Goal: Information Seeking & Learning: Learn about a topic

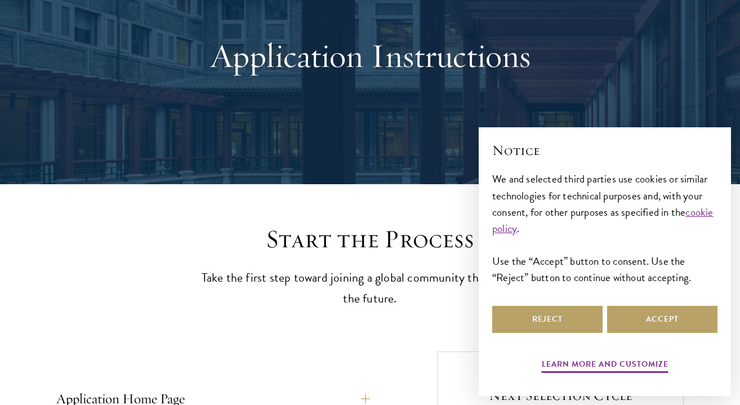
scroll to position [157, 0]
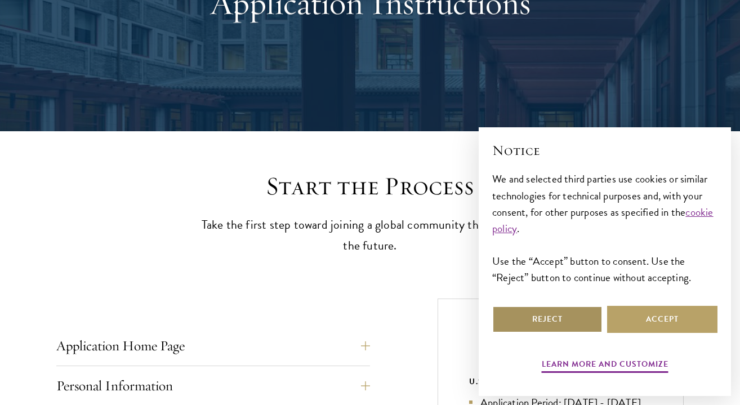
click at [543, 314] on button "Reject" at bounding box center [547, 319] width 110 height 27
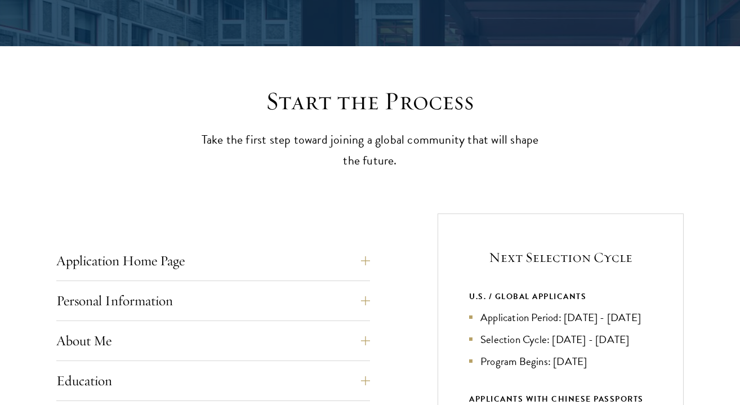
scroll to position [421, 0]
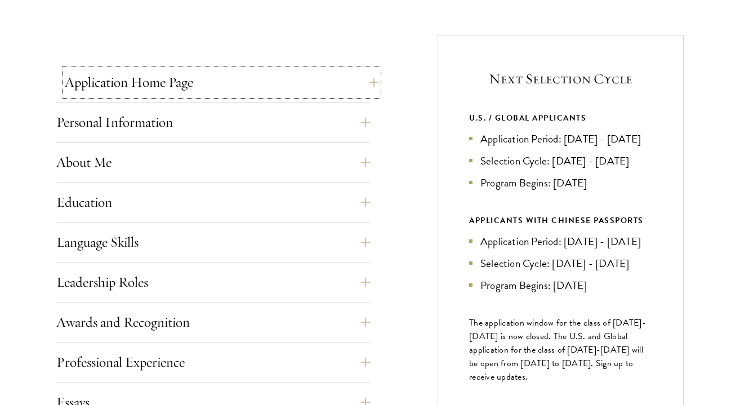
click at [324, 83] on button "Application Home Page" at bounding box center [222, 82] width 314 height 27
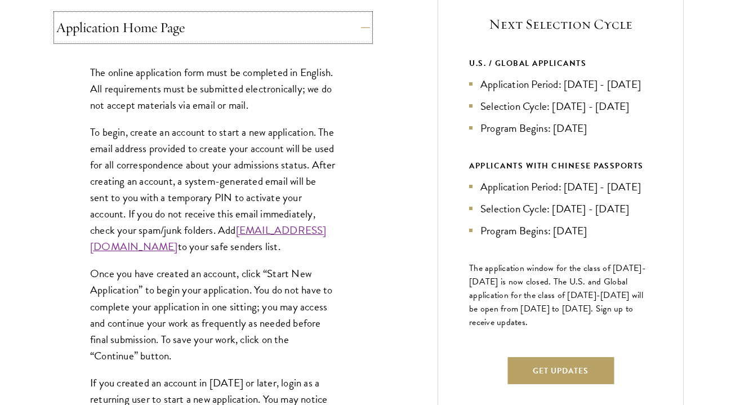
scroll to position [476, 0]
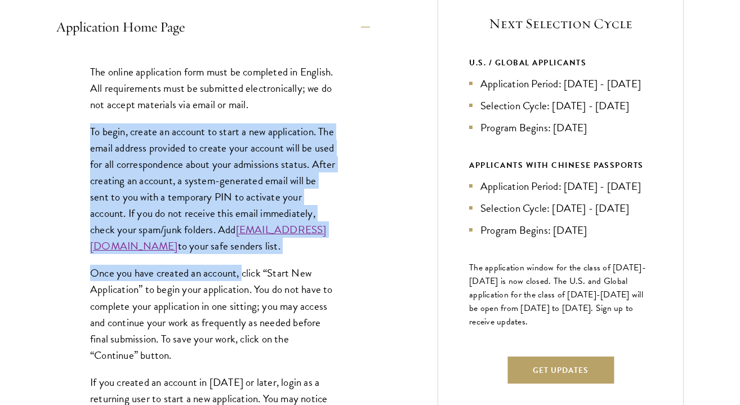
drag, startPoint x: 213, startPoint y: 120, endPoint x: 243, endPoint y: 288, distance: 171.0
click at [243, 288] on div "The online application form must be completed in English. All requirements must…" at bounding box center [213, 290] width 314 height 486
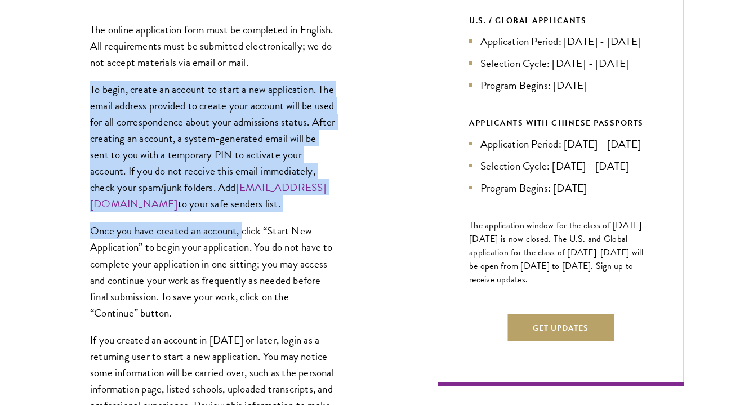
scroll to position [546, 0]
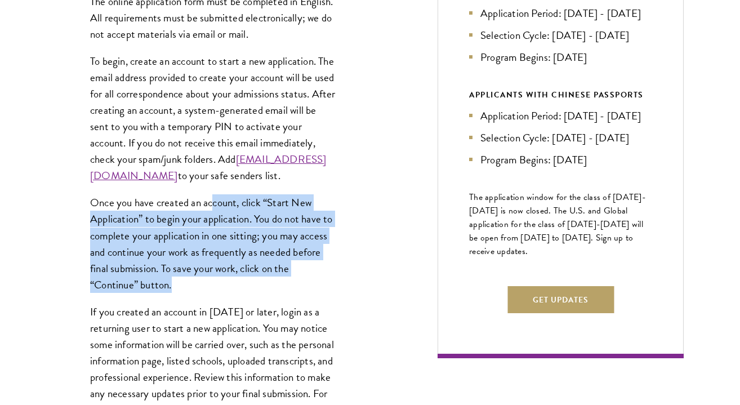
drag, startPoint x: 247, startPoint y: 298, endPoint x: 213, endPoint y: 216, distance: 88.6
click at [213, 216] on p "Once you have created an account, click “Start New Application” to begin your a…" at bounding box center [213, 243] width 246 height 98
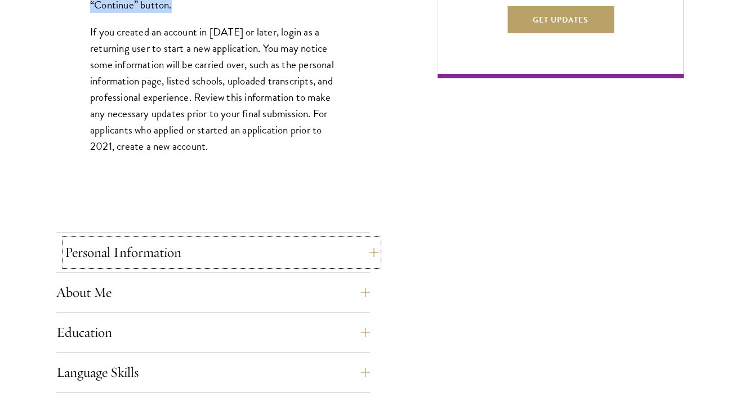
click at [207, 242] on button "Personal Information" at bounding box center [222, 252] width 314 height 27
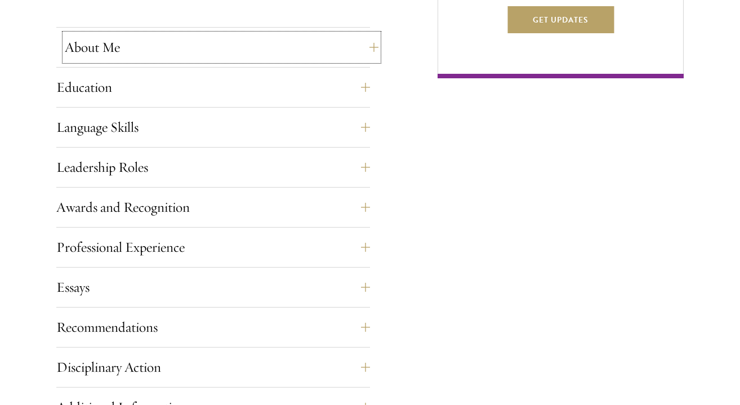
click at [288, 59] on button "About Me" at bounding box center [222, 47] width 314 height 27
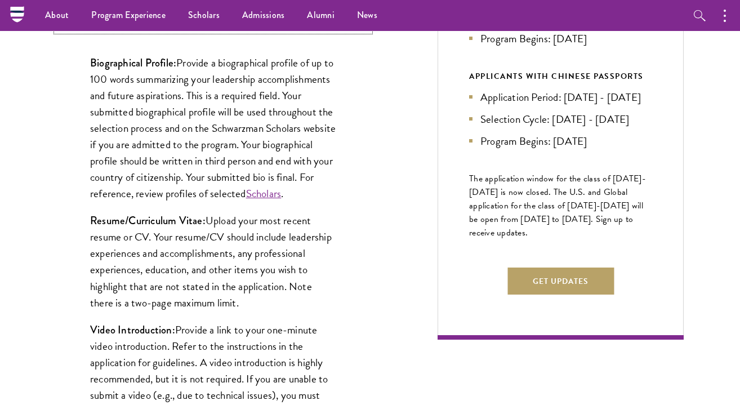
scroll to position [519, 0]
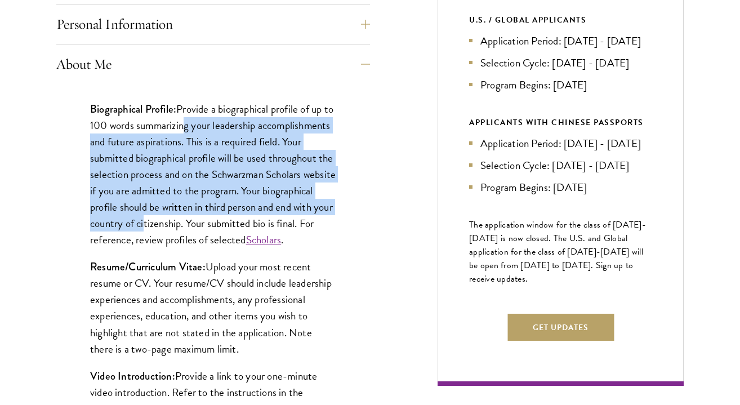
drag, startPoint x: 194, startPoint y: 126, endPoint x: 205, endPoint y: 224, distance: 98.6
click at [206, 225] on p "Biographical Profile: Provide a biographical profile of up to 100 words summari…" at bounding box center [213, 175] width 246 height 148
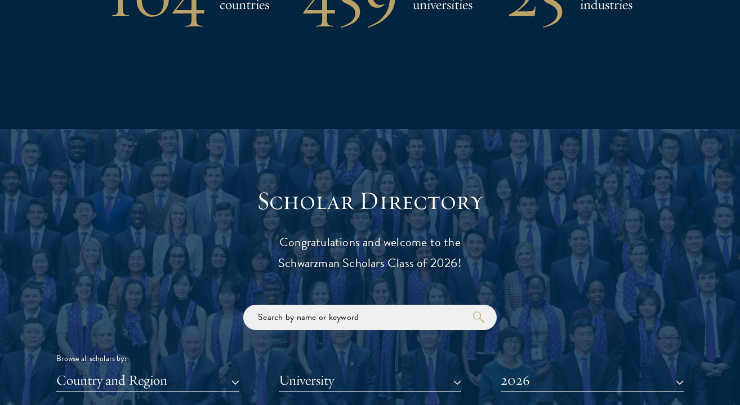
scroll to position [1281, 0]
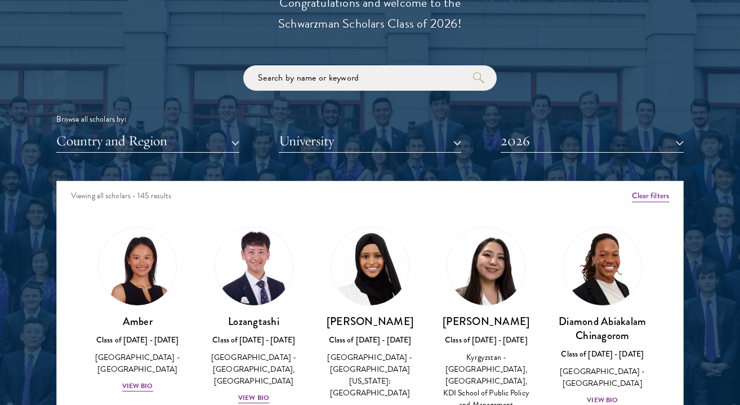
click at [9, 194] on div at bounding box center [370, 232] width 740 height 685
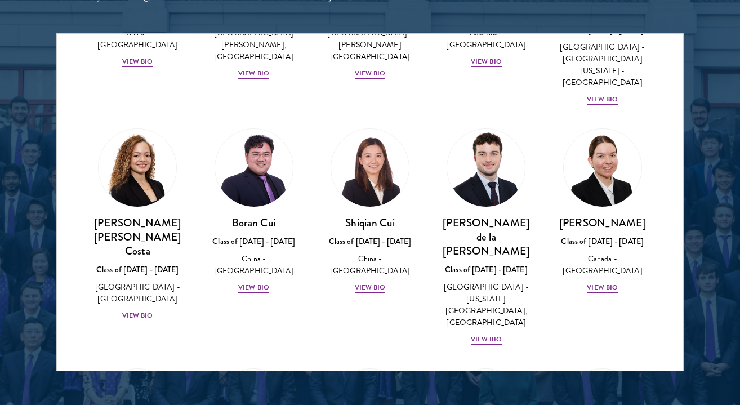
scroll to position [1258, 0]
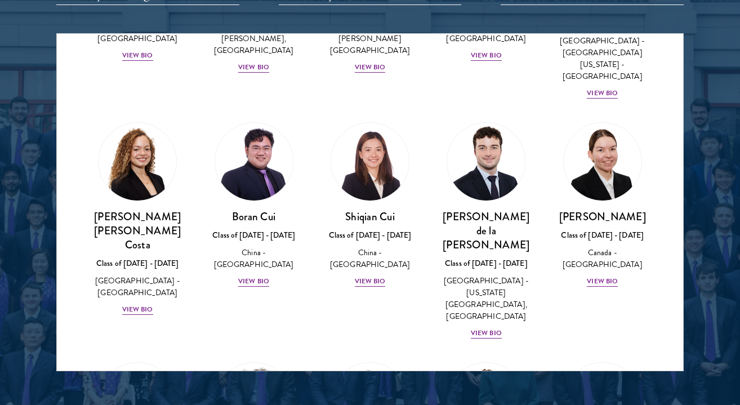
click at [642, 243] on div "[PERSON_NAME] Class of [DATE] - [DATE] [GEOGRAPHIC_DATA] - [GEOGRAPHIC_DATA] Vi…" at bounding box center [602, 205] width 116 height 188
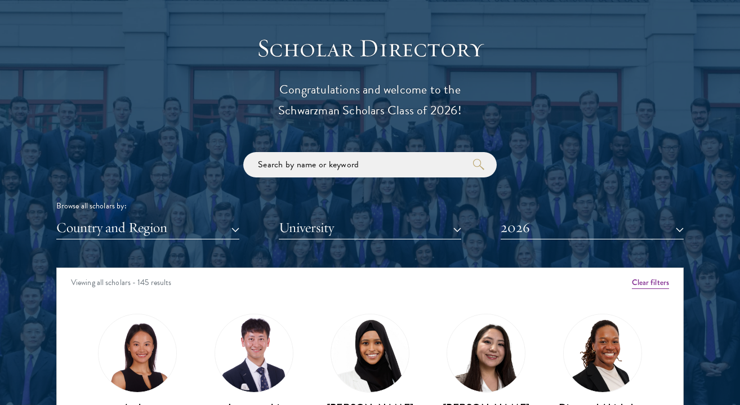
scroll to position [1212, 0]
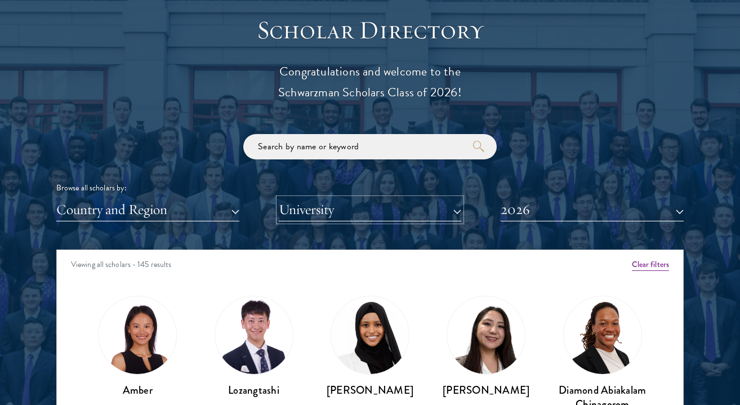
click at [327, 213] on button "University" at bounding box center [370, 209] width 183 height 23
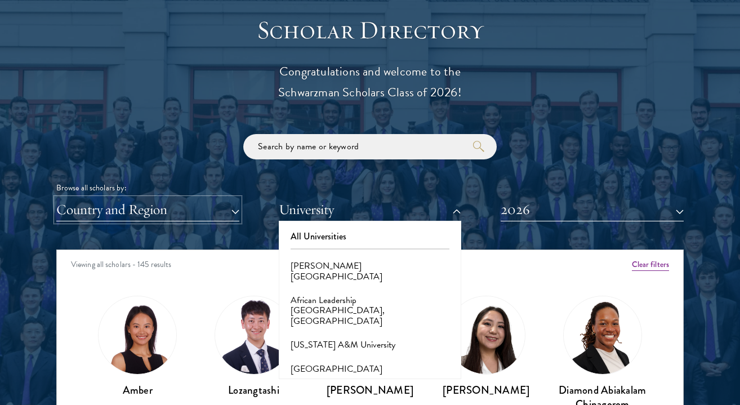
click at [191, 215] on button "Country and Region" at bounding box center [147, 209] width 183 height 23
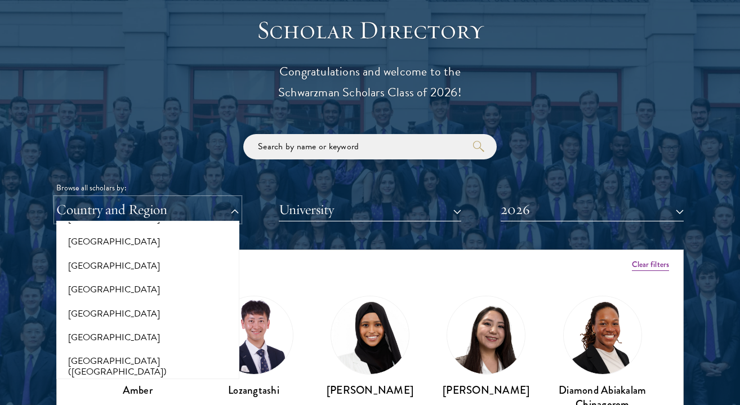
scroll to position [1331, 0]
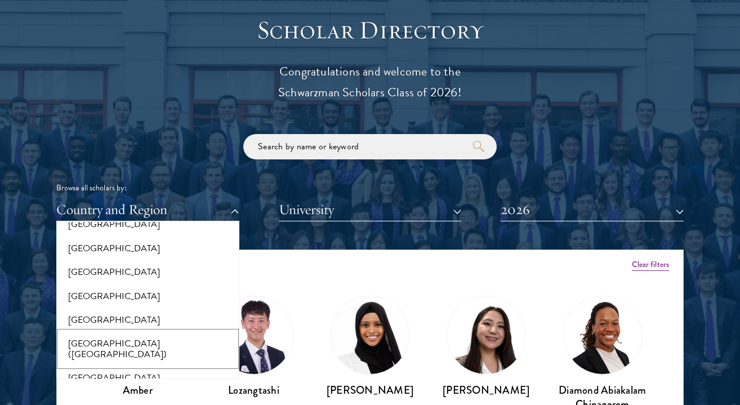
click at [111, 344] on button "[GEOGRAPHIC_DATA] ([GEOGRAPHIC_DATA])" at bounding box center [148, 349] width 176 height 34
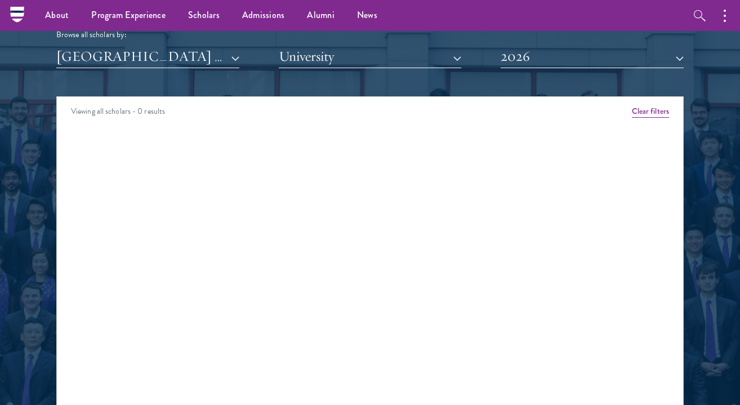
scroll to position [1269, 0]
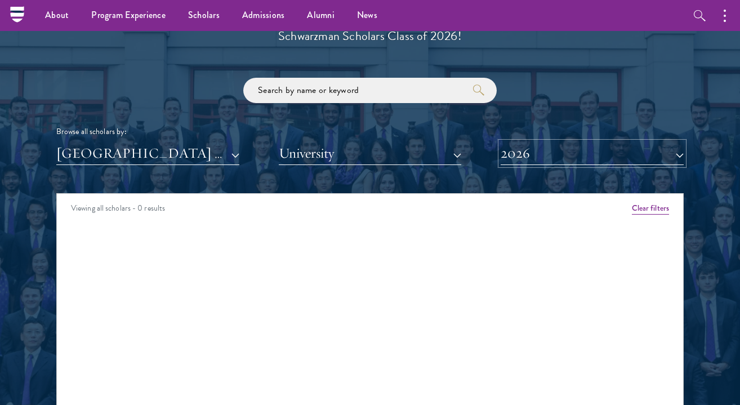
click at [520, 163] on button "2026" at bounding box center [592, 153] width 183 height 23
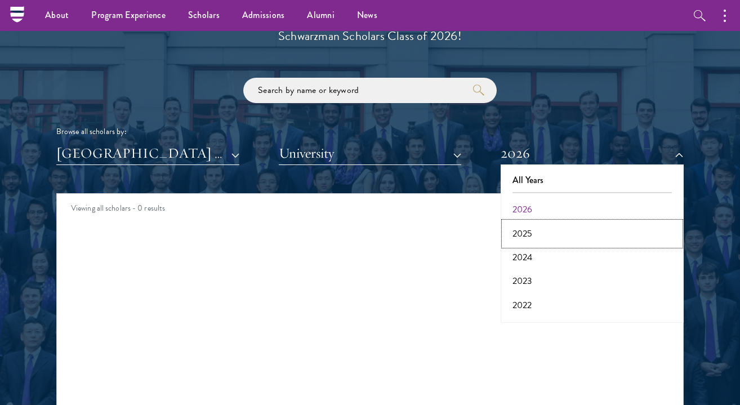
click at [518, 233] on button "2025" at bounding box center [592, 234] width 176 height 24
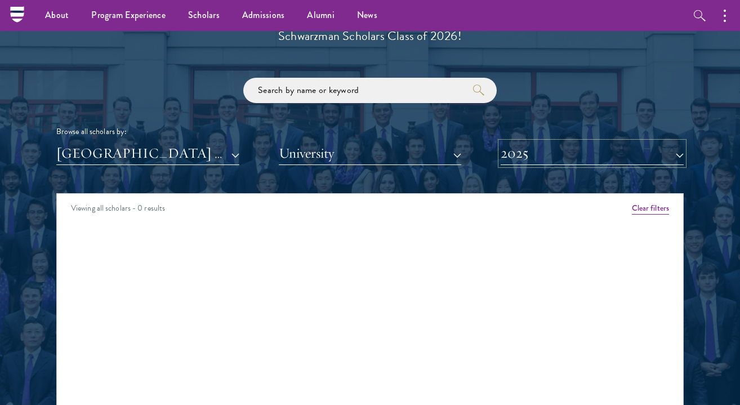
click at [521, 158] on button "2025" at bounding box center [592, 153] width 183 height 23
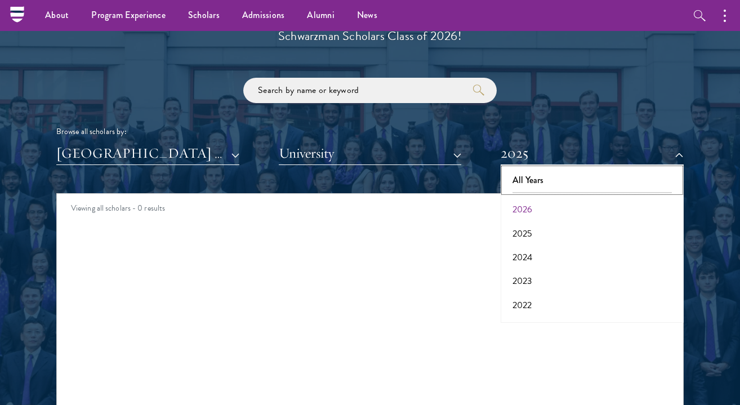
click at [539, 181] on button "All Years" at bounding box center [592, 180] width 176 height 24
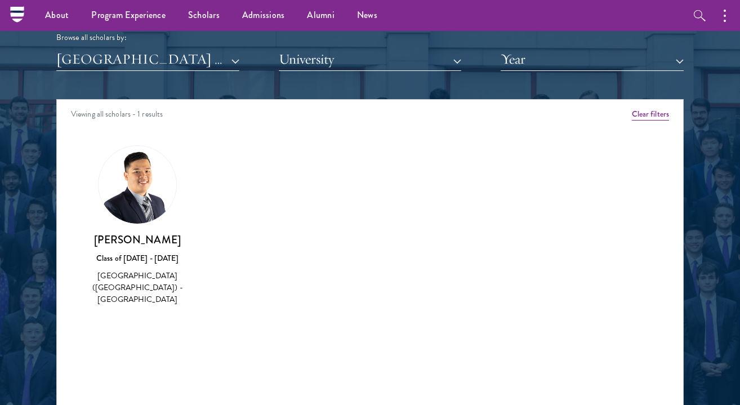
scroll to position [1355, 0]
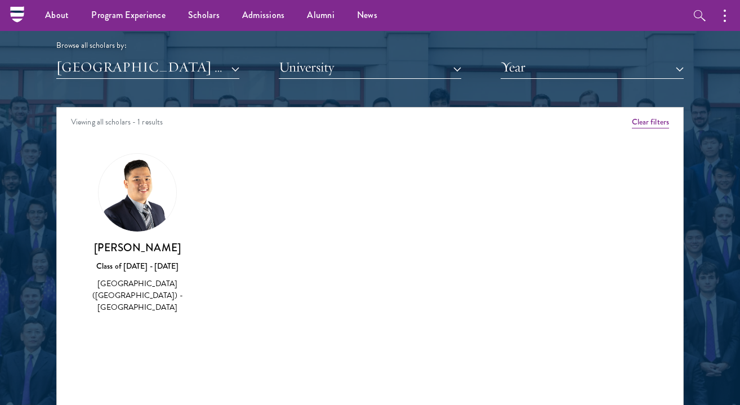
click at [138, 203] on img at bounding box center [138, 193] width 78 height 78
click at [136, 275] on div "[PERSON_NAME] Class of [DATE] - [DATE] [GEOGRAPHIC_DATA] ([GEOGRAPHIC_DATA]) - …" at bounding box center [137, 277] width 93 height 74
click at [136, 260] on div "[PERSON_NAME] Class of [DATE] - [DATE] [GEOGRAPHIC_DATA] ([GEOGRAPHIC_DATA]) - …" at bounding box center [137, 277] width 93 height 74
click at [133, 246] on h3 "[PERSON_NAME]" at bounding box center [137, 247] width 93 height 14
click at [133, 317] on div "[PERSON_NAME] Class of [DATE] - [DATE] [GEOGRAPHIC_DATA] ([GEOGRAPHIC_DATA]) - …" at bounding box center [137, 234] width 116 height 184
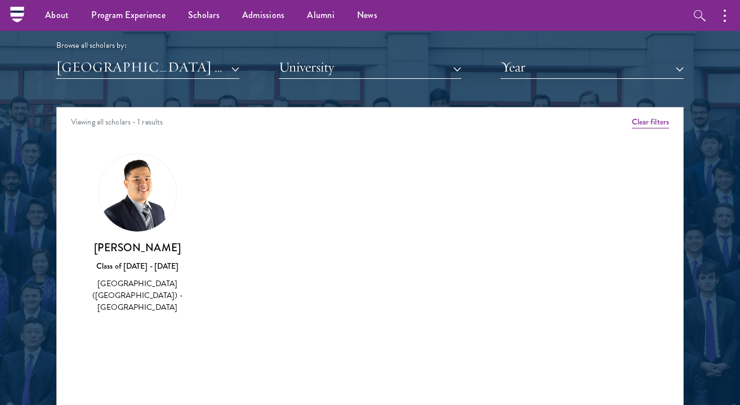
drag, startPoint x: 133, startPoint y: 303, endPoint x: 133, endPoint y: 284, distance: 18.6
click at [133, 302] on div "[GEOGRAPHIC_DATA] ([GEOGRAPHIC_DATA]) - [GEOGRAPHIC_DATA]" at bounding box center [137, 295] width 93 height 35
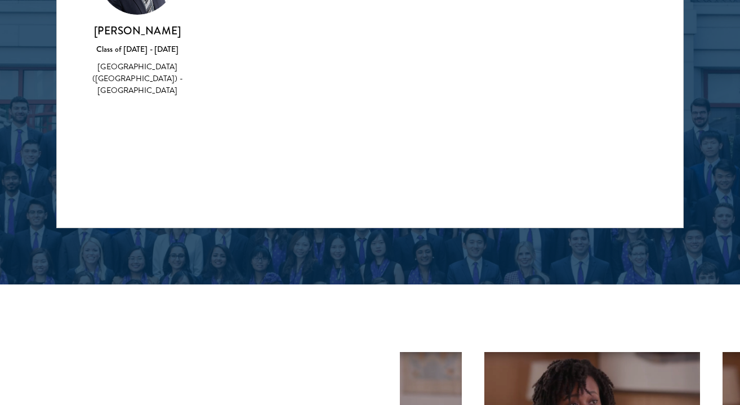
scroll to position [1341, 0]
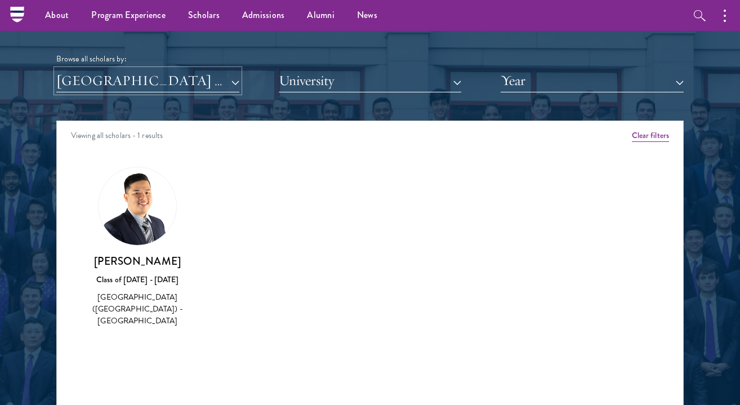
click at [204, 75] on button "[GEOGRAPHIC_DATA] ([GEOGRAPHIC_DATA])" at bounding box center [147, 80] width 183 height 23
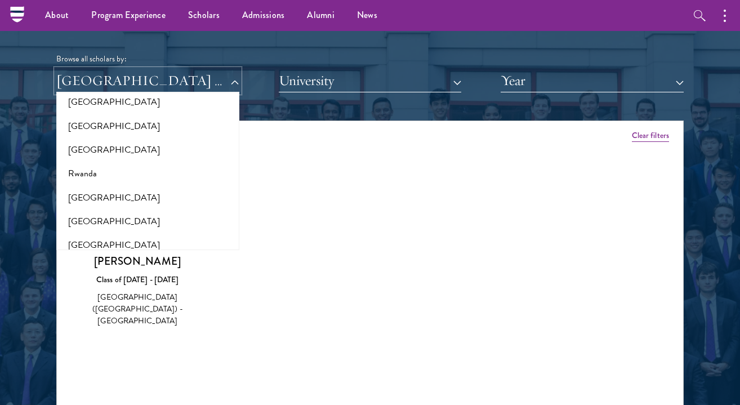
scroll to position [1850, 0]
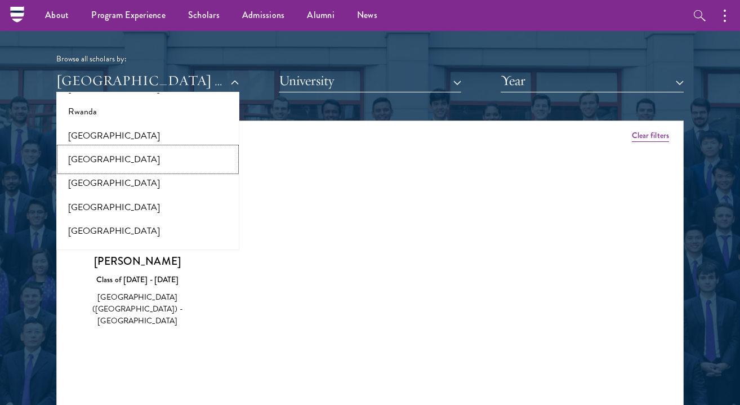
click at [141, 148] on button "[GEOGRAPHIC_DATA]" at bounding box center [148, 160] width 176 height 24
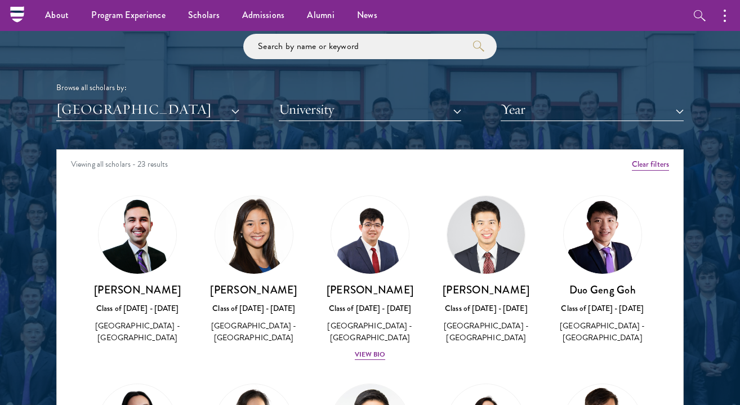
scroll to position [1310, 0]
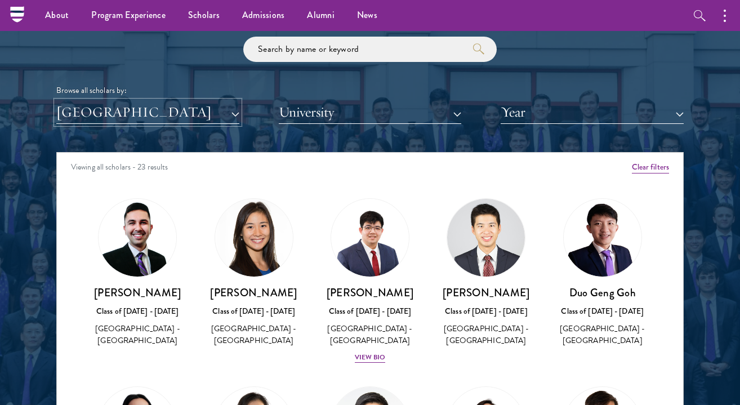
click at [158, 118] on button "[GEOGRAPHIC_DATA]" at bounding box center [147, 112] width 183 height 23
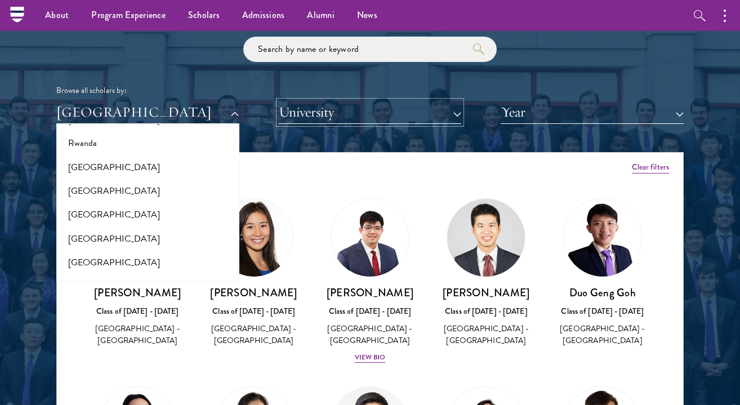
click at [319, 111] on button "University" at bounding box center [370, 112] width 183 height 23
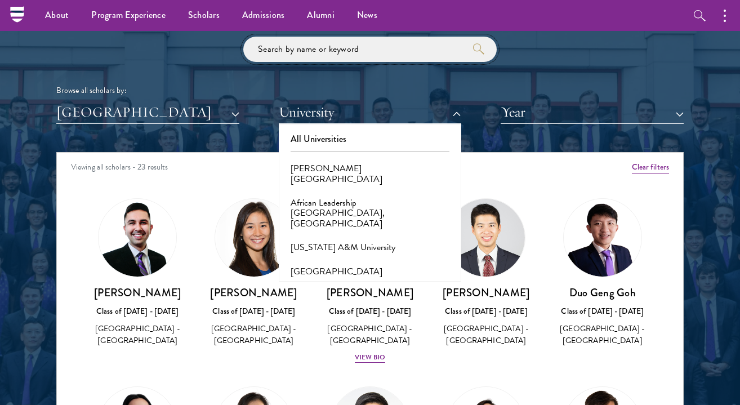
click at [325, 53] on input "search" at bounding box center [369, 49] width 253 height 25
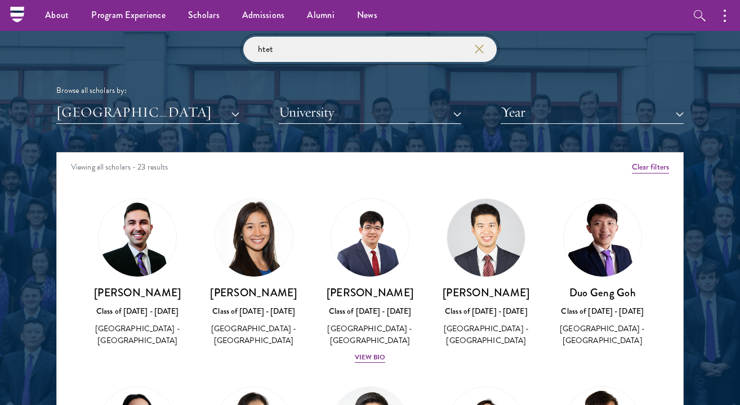
type input "htet"
click button "submit" at bounding box center [0, 0] width 0 height 0
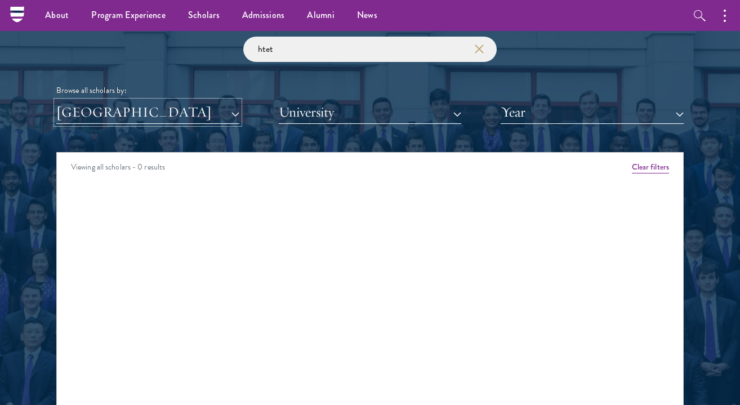
click at [197, 105] on button "[GEOGRAPHIC_DATA]" at bounding box center [147, 112] width 183 height 23
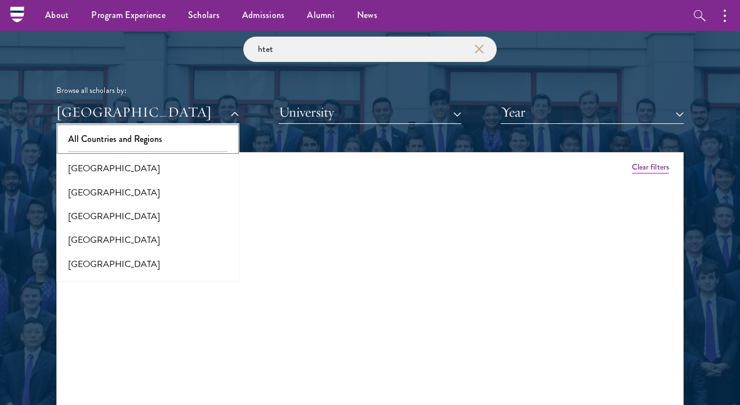
click at [200, 137] on button "All Countries and Regions" at bounding box center [148, 139] width 176 height 24
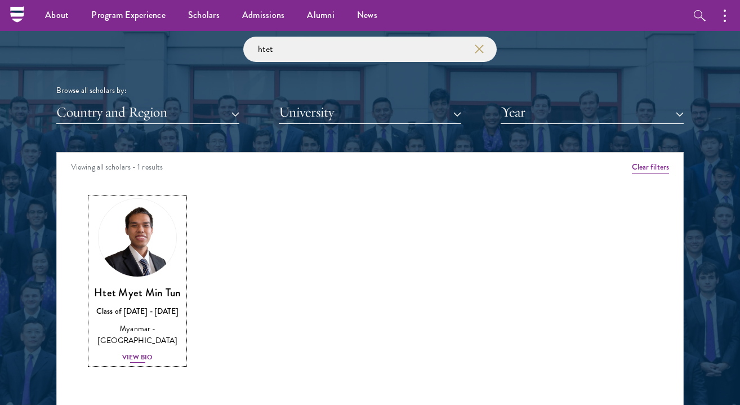
click at [140, 360] on div "View Bio" at bounding box center [137, 357] width 31 height 11
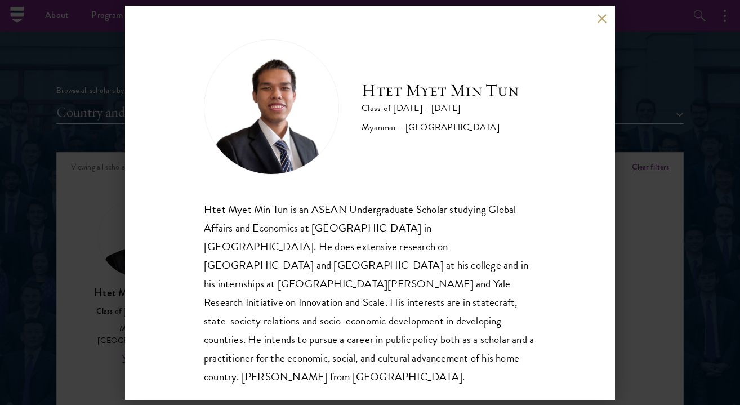
scroll to position [1, 0]
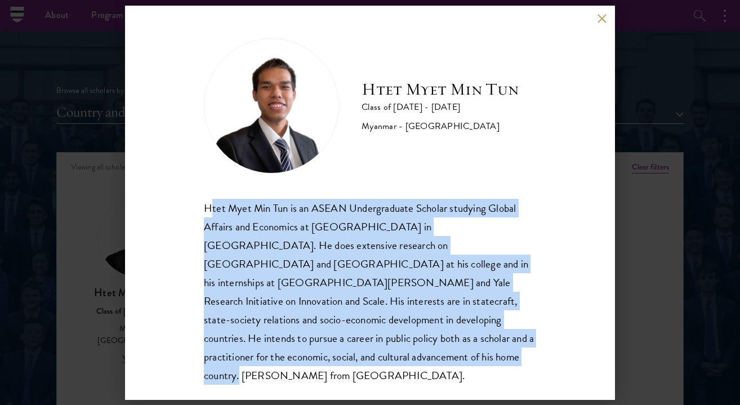
drag, startPoint x: 209, startPoint y: 205, endPoint x: 219, endPoint y: 350, distance: 145.6
click at [222, 350] on div "Htet Myet Min Tun is an ASEAN Undergraduate Scholar studying Global Affairs and…" at bounding box center [370, 292] width 332 height 186
drag, startPoint x: 253, startPoint y: 361, endPoint x: 200, endPoint y: 202, distance: 168.1
click at [200, 202] on div "Htet Myet Min Tun Class of [DATE] - [DATE] [GEOGRAPHIC_DATA] - [GEOGRAPHIC_DATA…" at bounding box center [370, 203] width 490 height 394
click at [601, 20] on button at bounding box center [602, 19] width 10 height 10
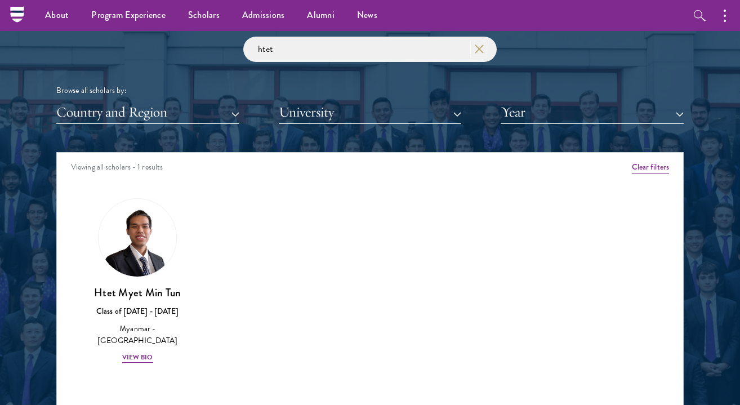
click at [476, 48] on icon "button" at bounding box center [479, 48] width 9 height 9
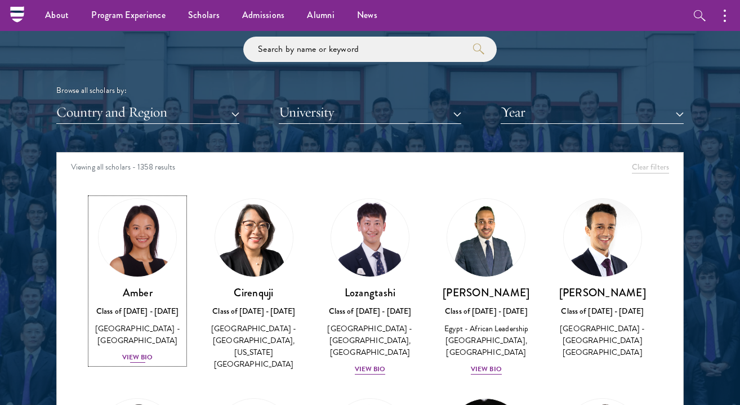
click at [138, 352] on div "View Bio" at bounding box center [137, 357] width 31 height 11
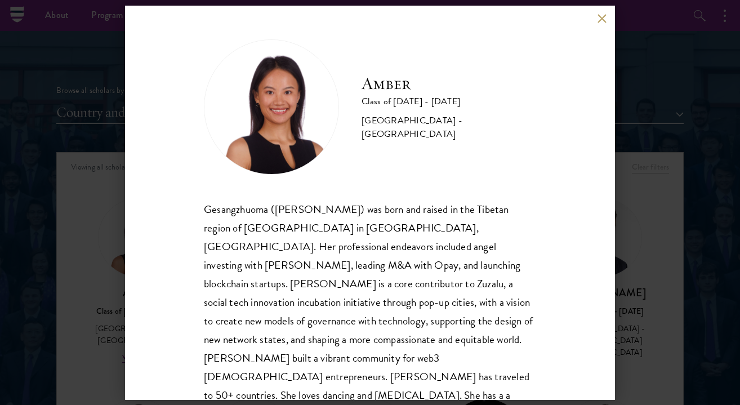
click at [83, 302] on div "Amber Class of [DATE] - [DATE] [GEOGRAPHIC_DATA] - [GEOGRAPHIC_DATA] Gesangzhuo…" at bounding box center [370, 202] width 740 height 405
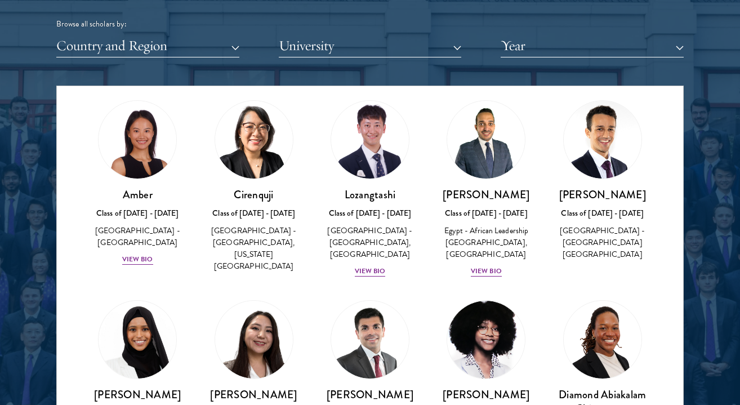
scroll to position [46, 0]
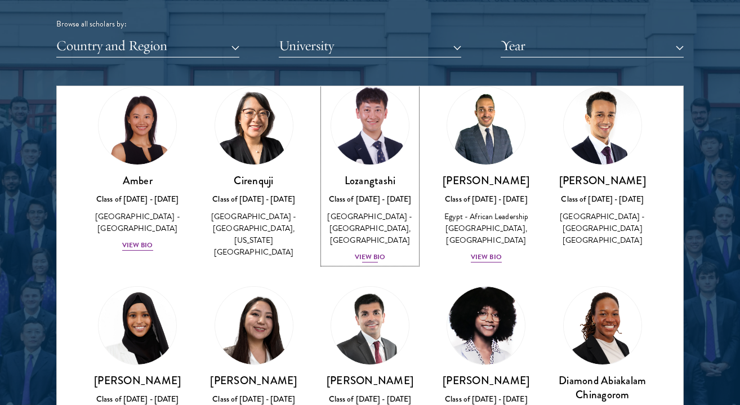
click at [378, 258] on div "View Bio" at bounding box center [370, 257] width 31 height 11
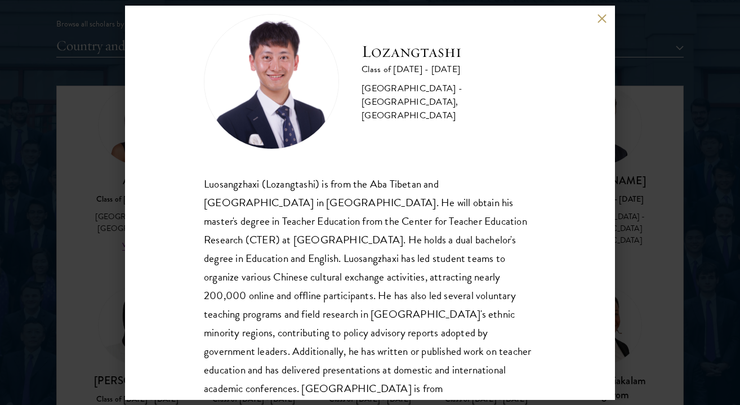
scroll to position [27, 0]
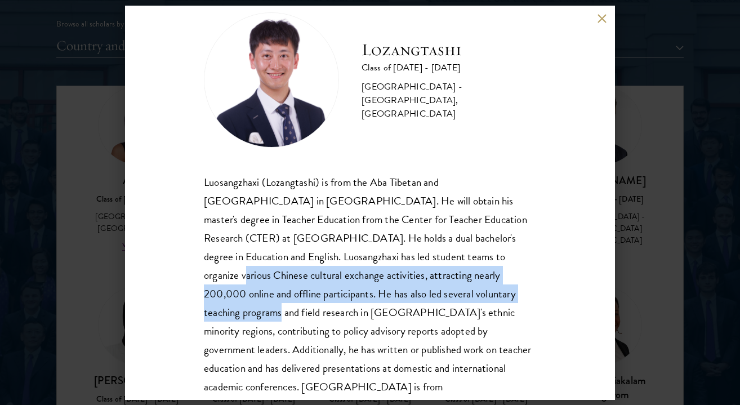
drag, startPoint x: 378, startPoint y: 258, endPoint x: 381, endPoint y: 296, distance: 37.8
click at [382, 296] on div "Luosangzhaxi (Lozangtashi) is from the Aba Tibetan and [GEOGRAPHIC_DATA] in [GE…" at bounding box center [370, 294] width 332 height 242
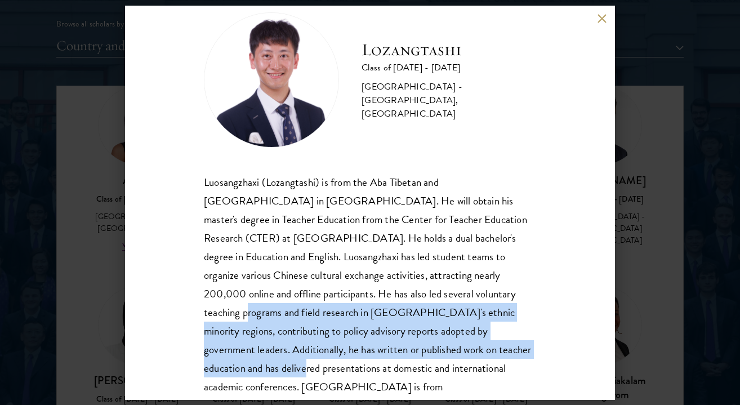
drag, startPoint x: 371, startPoint y: 342, endPoint x: 350, endPoint y: 292, distance: 54.5
click at [350, 292] on div "Luosangzhaxi (Lozangtashi) is from the Aba Tibetan and [GEOGRAPHIC_DATA] in [GE…" at bounding box center [370, 294] width 332 height 242
click at [601, 15] on button at bounding box center [602, 19] width 10 height 10
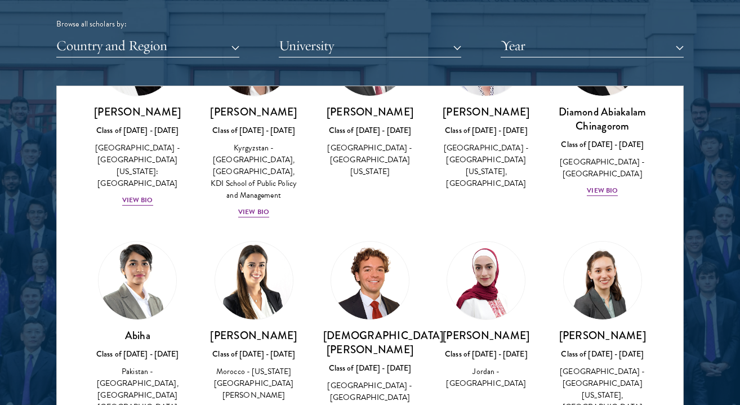
scroll to position [378, 0]
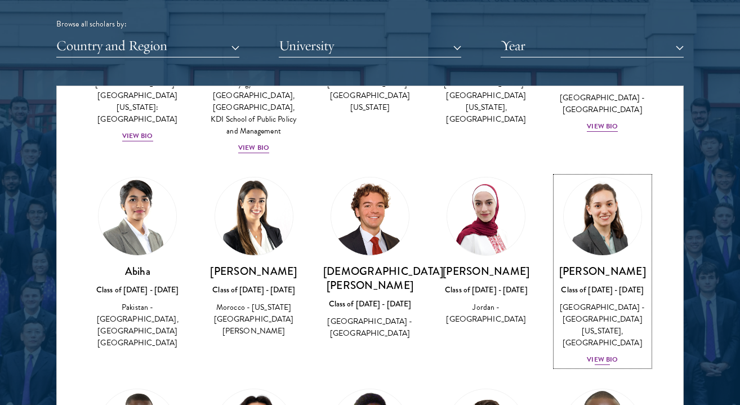
click at [604, 342] on div "[PERSON_NAME] Class of [DATE] - [DATE] [GEOGRAPHIC_DATA] - [GEOGRAPHIC_DATA][US…" at bounding box center [602, 315] width 93 height 102
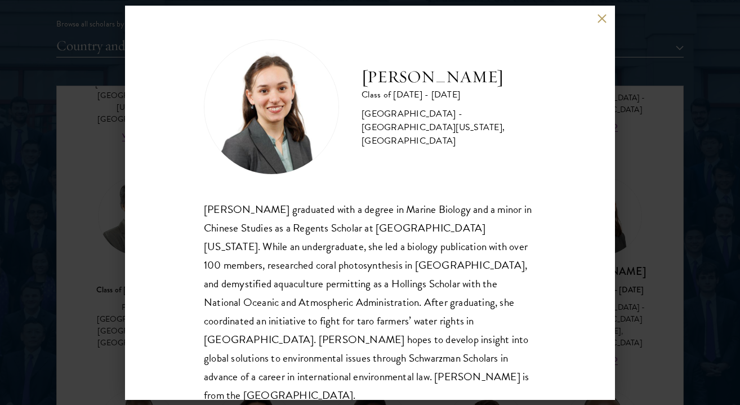
click at [602, 20] on button at bounding box center [602, 19] width 10 height 10
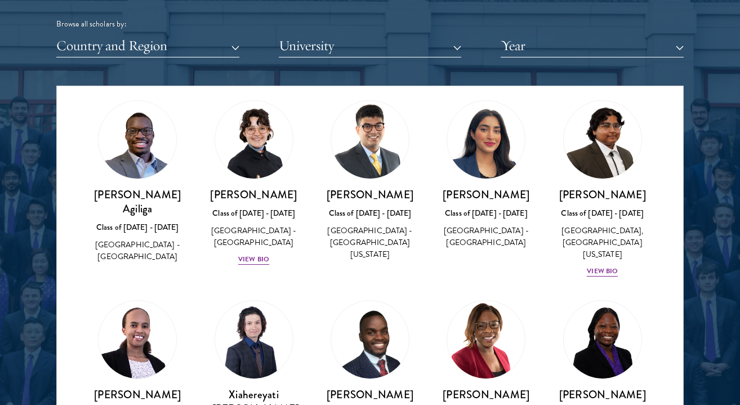
scroll to position [1034, 0]
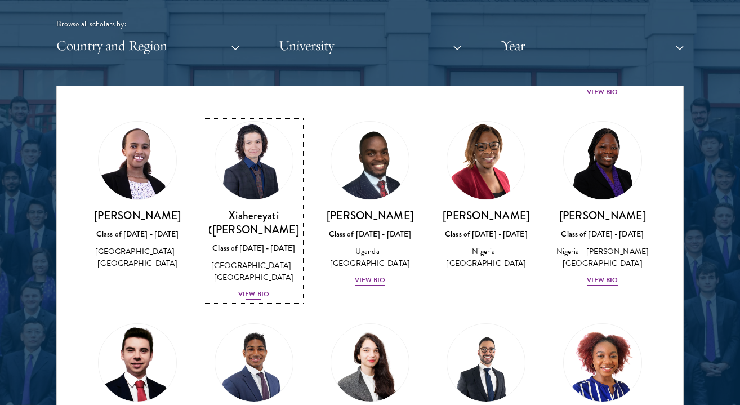
click at [258, 289] on div "View Bio" at bounding box center [253, 294] width 31 height 11
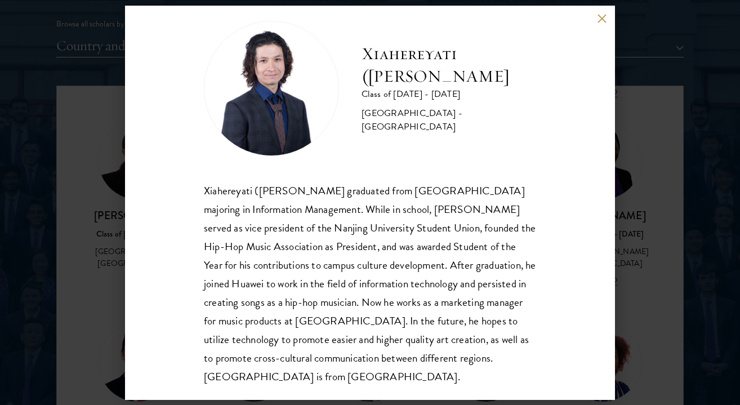
scroll to position [20, 0]
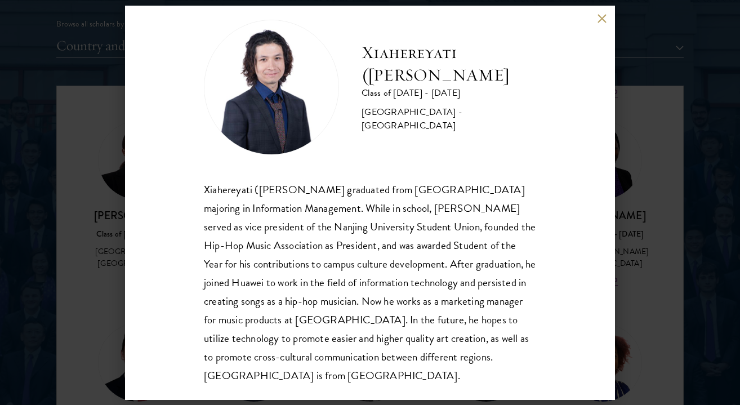
click at [600, 22] on button at bounding box center [602, 19] width 10 height 10
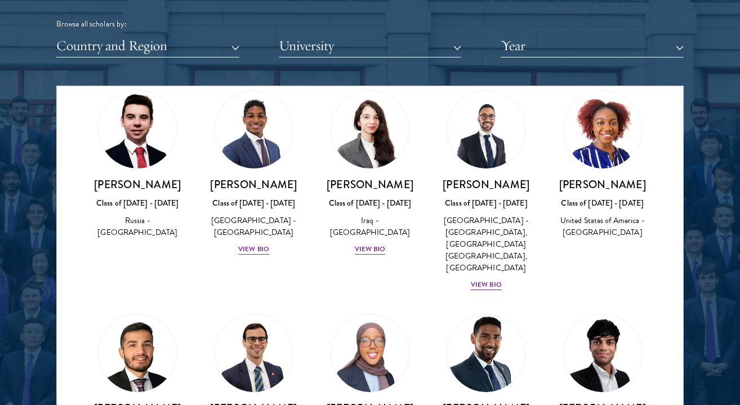
scroll to position [1266, 0]
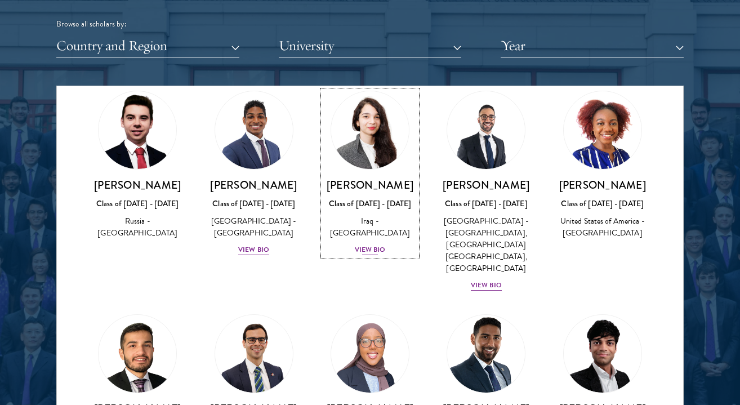
click at [377, 244] on div "View Bio" at bounding box center [370, 249] width 31 height 11
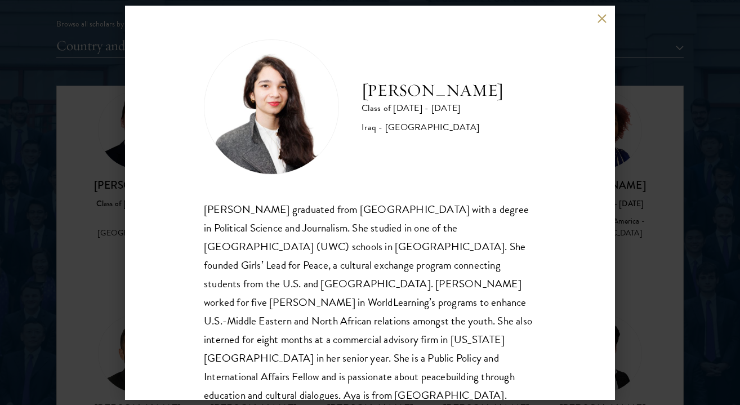
click at [603, 19] on button at bounding box center [602, 19] width 10 height 10
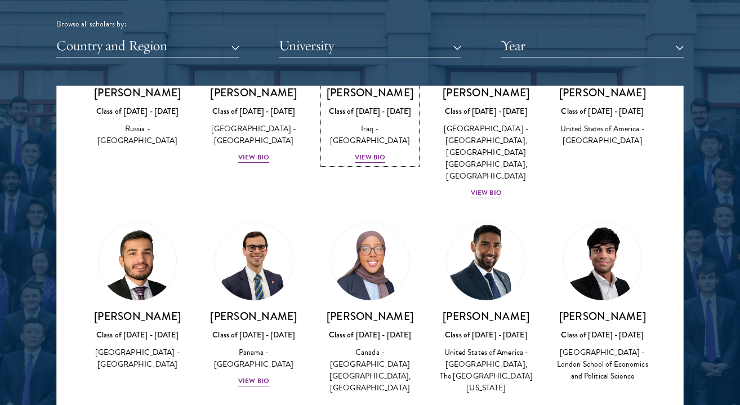
scroll to position [1440, 0]
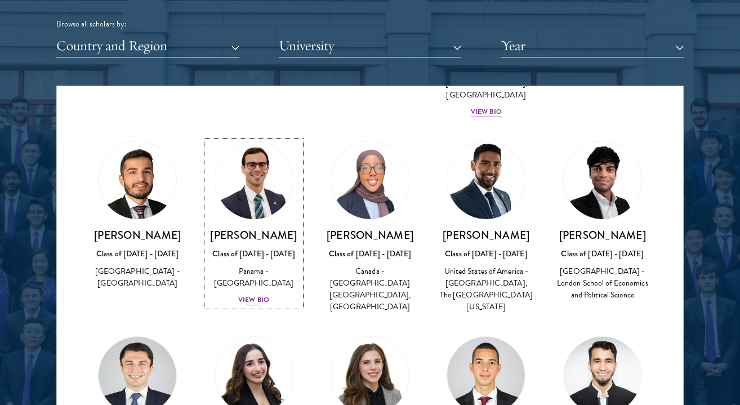
click at [257, 294] on div "View Bio" at bounding box center [253, 299] width 31 height 11
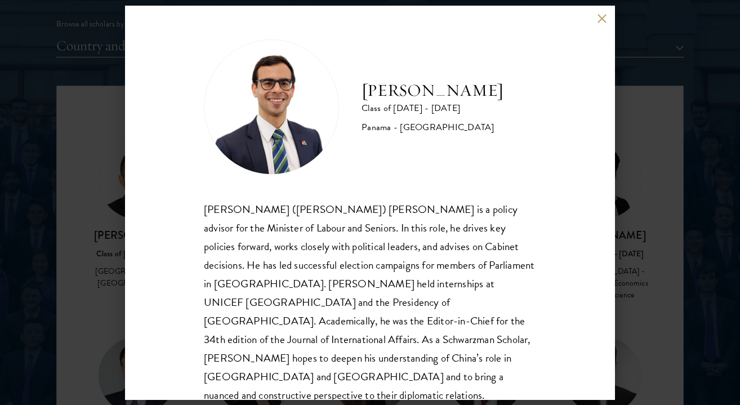
click at [600, 17] on button at bounding box center [602, 19] width 10 height 10
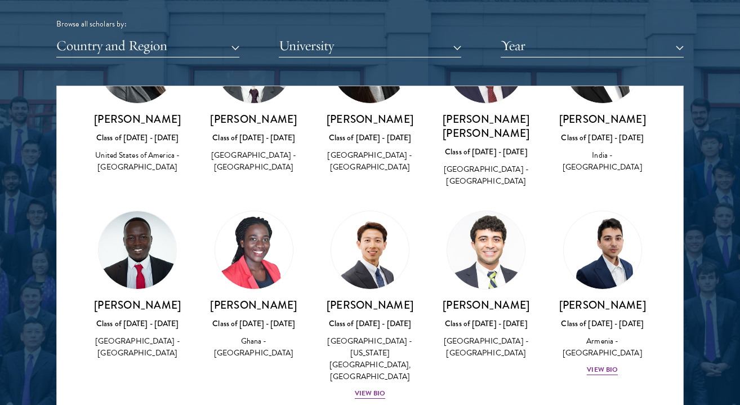
scroll to position [1949, 0]
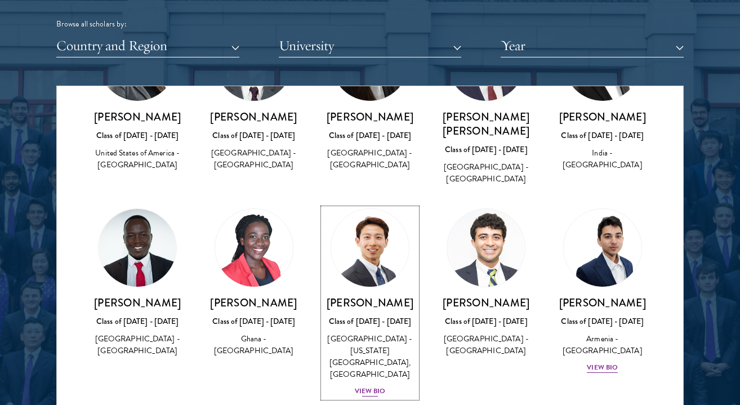
click at [369, 386] on div "View Bio" at bounding box center [370, 391] width 31 height 11
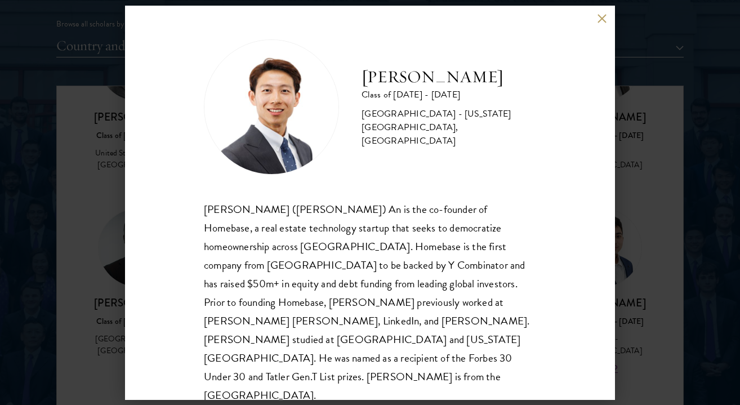
click at [602, 23] on button at bounding box center [602, 19] width 10 height 10
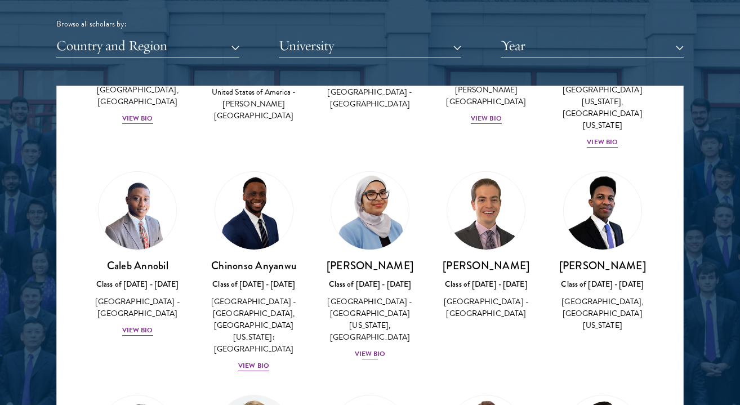
scroll to position [2422, 0]
click at [366, 348] on div "View Bio" at bounding box center [370, 353] width 31 height 11
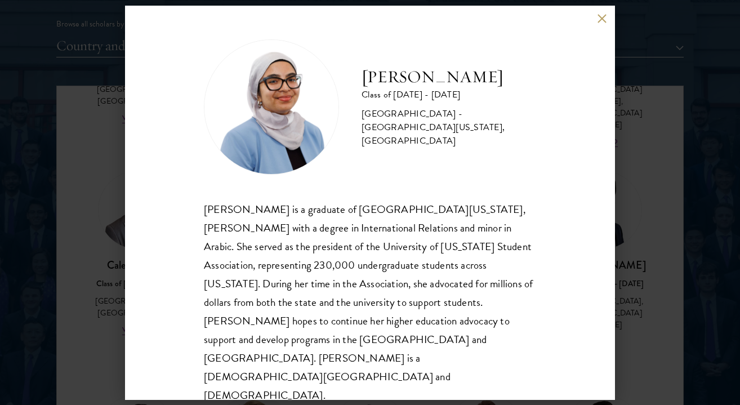
click at [598, 24] on button at bounding box center [602, 19] width 10 height 10
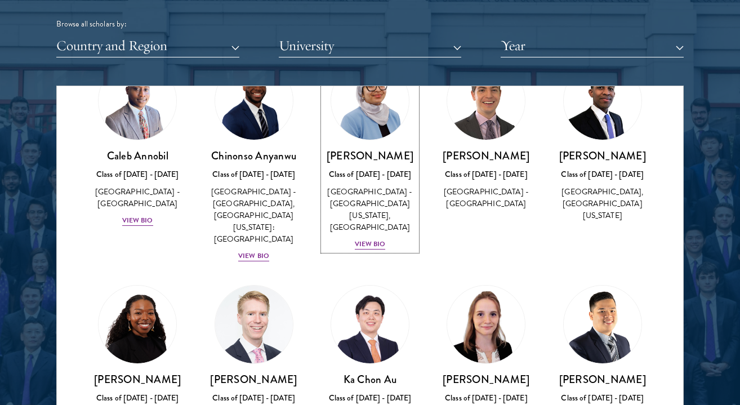
scroll to position [2535, 0]
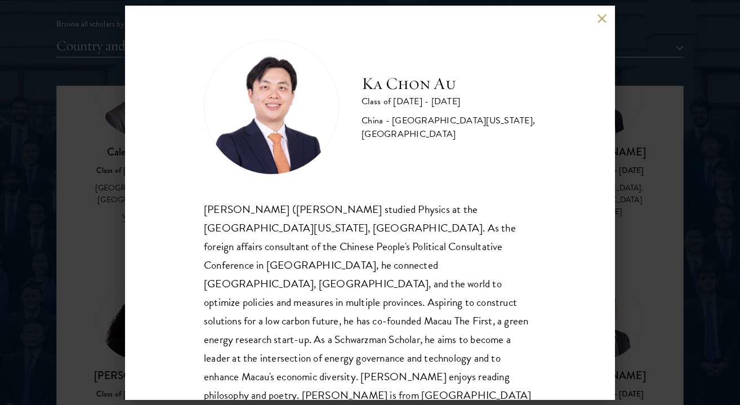
click at [602, 17] on button at bounding box center [602, 19] width 10 height 10
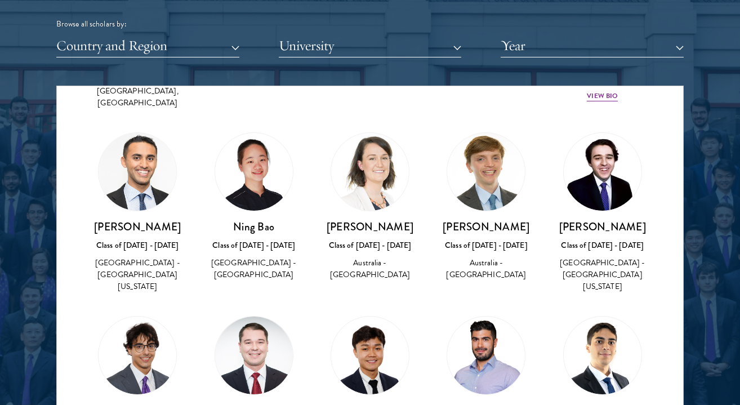
scroll to position [3298, 0]
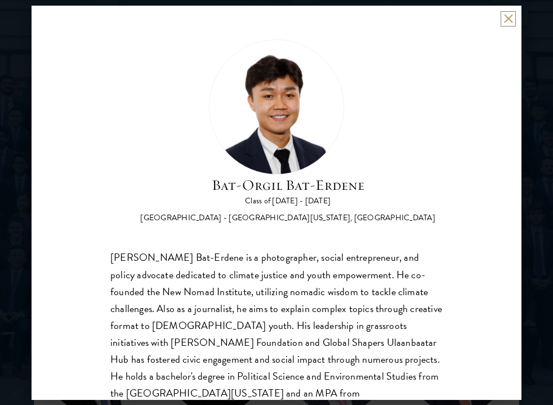
scroll to position [35, 0]
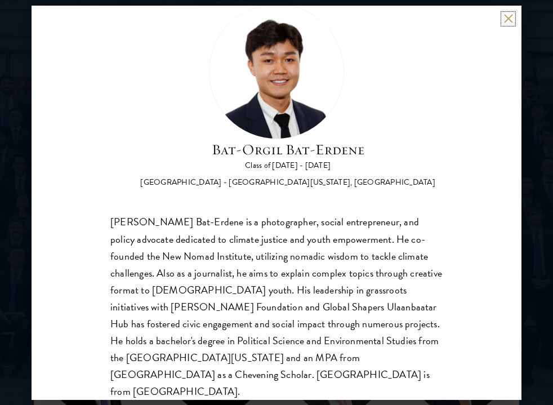
click at [506, 23] on button at bounding box center [508, 19] width 10 height 10
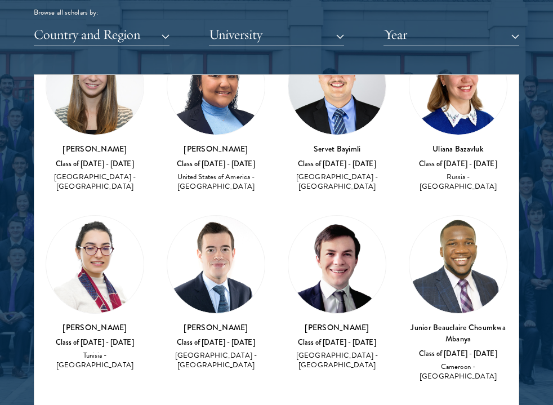
scroll to position [4793, 0]
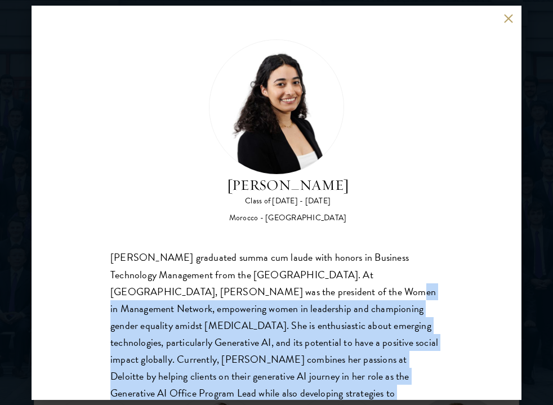
drag, startPoint x: 277, startPoint y: 283, endPoint x: 283, endPoint y: 389, distance: 106.0
click at [284, 392] on div "[PERSON_NAME] graduated summa cum laude with honors in Business Technology Mana…" at bounding box center [276, 342] width 332 height 186
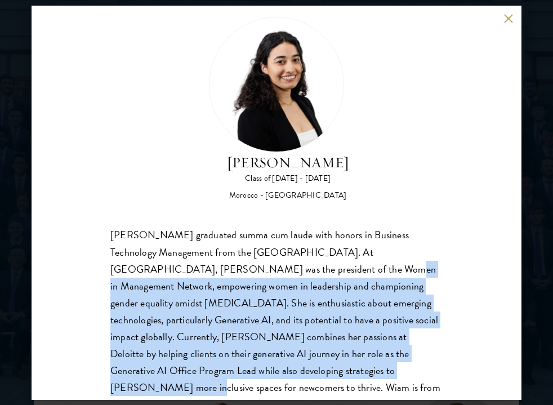
scroll to position [25, 0]
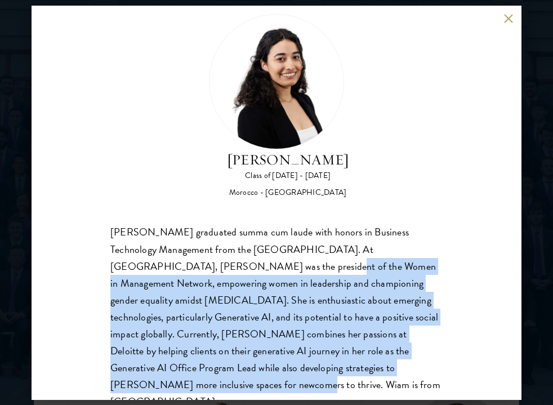
drag, startPoint x: 315, startPoint y: 382, endPoint x: 215, endPoint y: 264, distance: 155.4
click at [215, 264] on div "[PERSON_NAME] Class of [DATE] - [DATE] [GEOGRAPHIC_DATA] - [GEOGRAPHIC_DATA] [P…" at bounding box center [277, 203] width 490 height 394
click at [505, 21] on button at bounding box center [508, 19] width 10 height 10
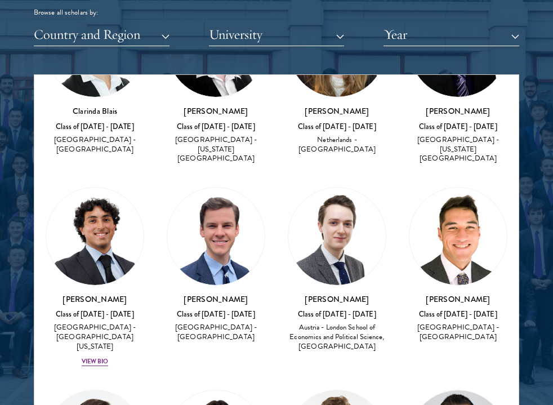
scroll to position [5788, 0]
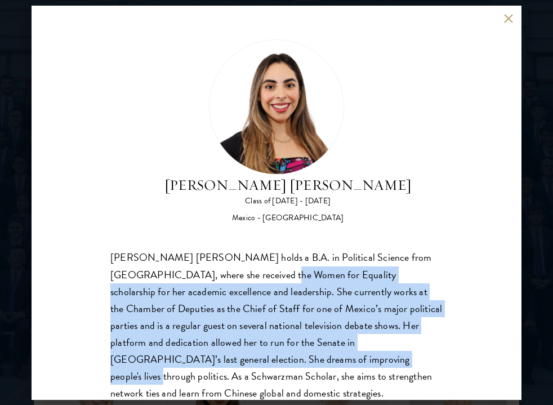
drag, startPoint x: 226, startPoint y: 267, endPoint x: 233, endPoint y: 356, distance: 89.8
click at [233, 357] on div "[PERSON_NAME] [PERSON_NAME] holds a B.A. in Political Science from [GEOGRAPHIC_…" at bounding box center [276, 333] width 332 height 169
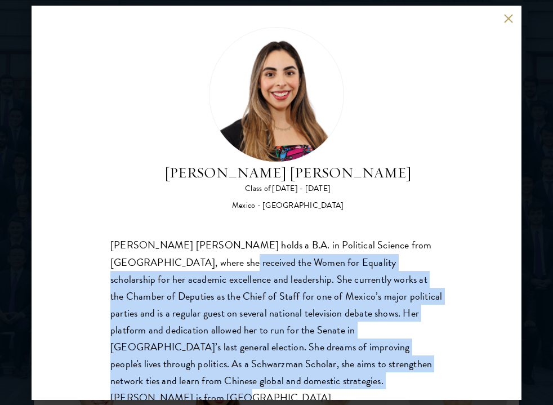
drag, startPoint x: 244, startPoint y: 381, endPoint x: 180, endPoint y: 266, distance: 131.4
click at [180, 269] on div "[PERSON_NAME] [PERSON_NAME] holds a B.A. in Political Science from [GEOGRAPHIC_…" at bounding box center [276, 320] width 332 height 169
